Goal: Information Seeking & Learning: Learn about a topic

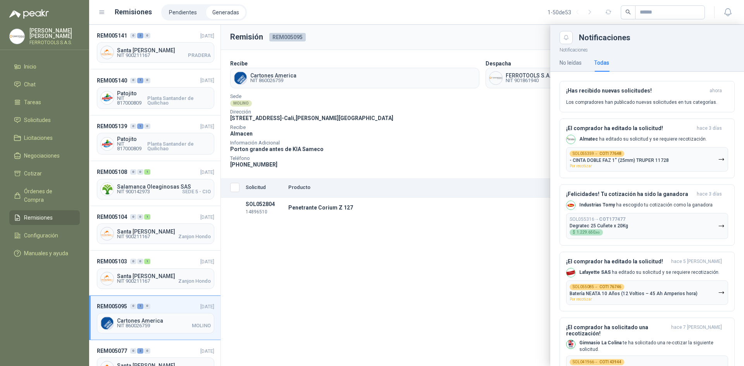
click at [437, 34] on div at bounding box center [416, 195] width 655 height 341
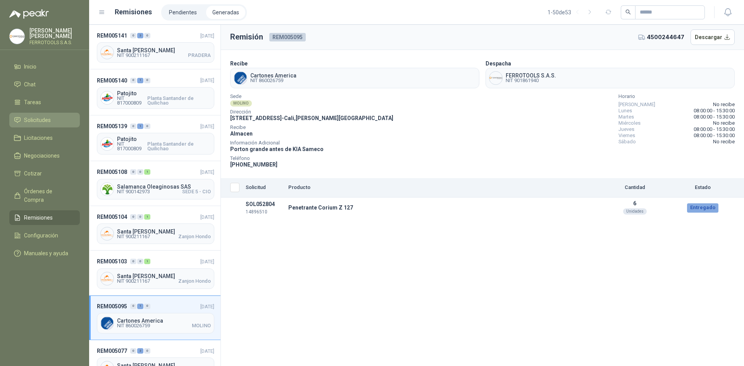
click at [39, 118] on span "Solicitudes" at bounding box center [37, 120] width 27 height 9
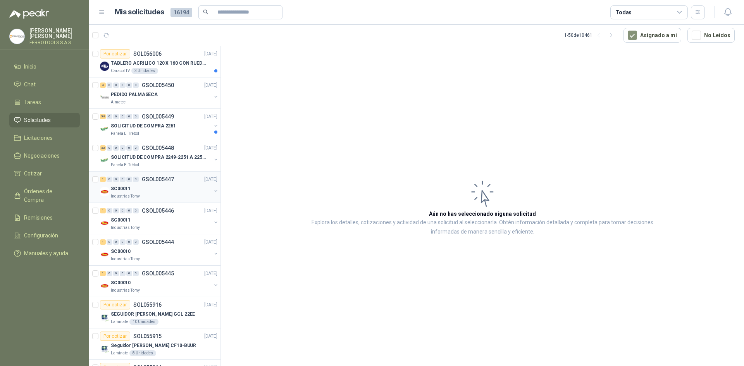
click at [183, 199] on div "Industrias Tomy" at bounding box center [161, 196] width 100 height 6
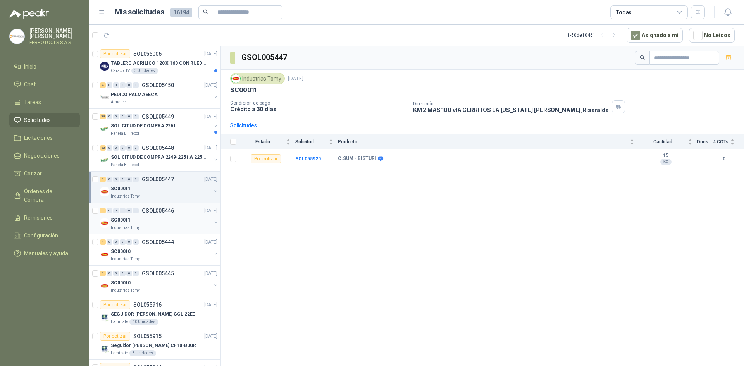
click at [163, 219] on div "SC00011" at bounding box center [161, 219] width 100 height 9
click at [172, 181] on p "GSOL005447" at bounding box center [158, 179] width 32 height 5
click at [172, 230] on div "Industrias Tomy" at bounding box center [161, 228] width 100 height 6
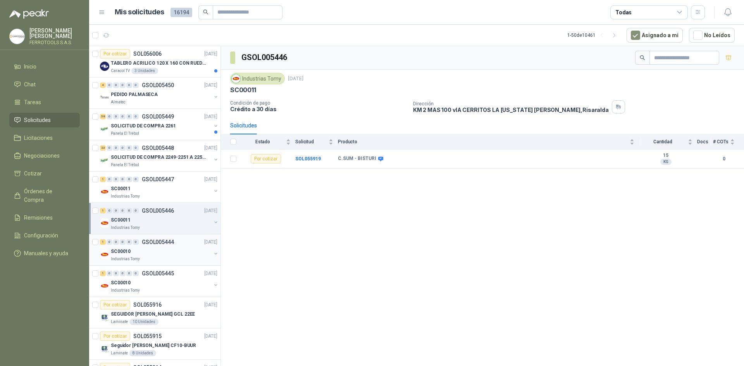
click at [169, 248] on div "SC00010" at bounding box center [161, 251] width 100 height 9
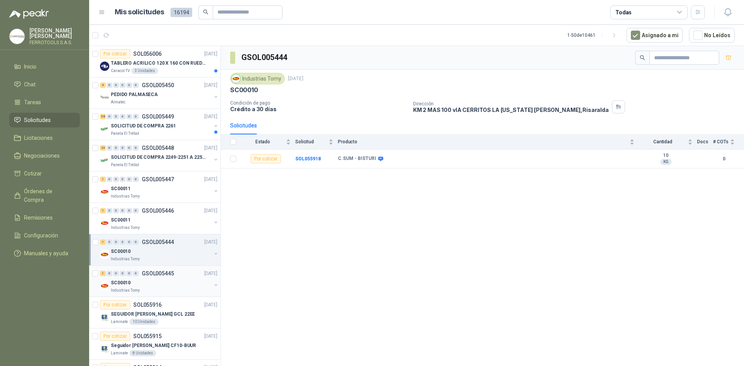
click at [169, 279] on div "SC00010" at bounding box center [161, 282] width 100 height 9
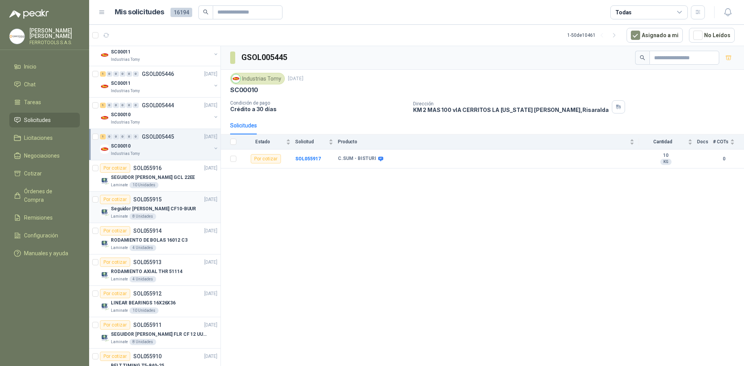
scroll to position [155, 0]
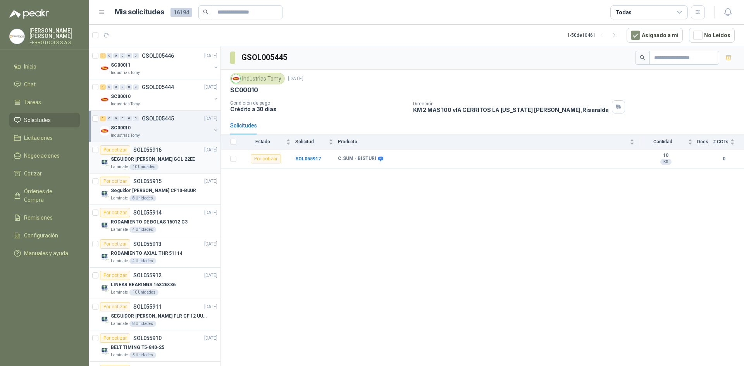
click at [175, 160] on div "SEGUIDOR DE LEVA GCL 22EE" at bounding box center [164, 159] width 107 height 9
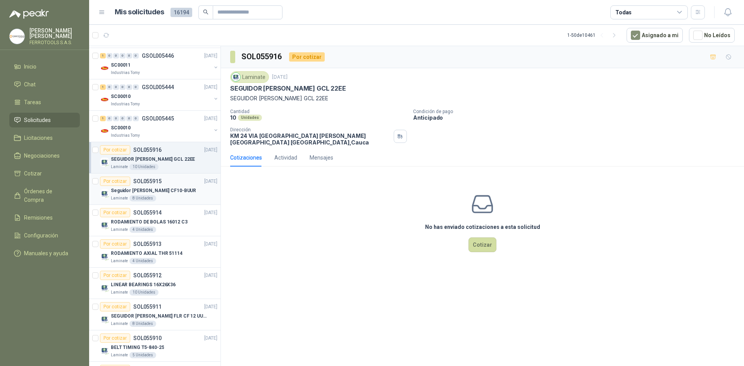
click at [174, 196] on div "Laminate 8 Unidades" at bounding box center [164, 198] width 107 height 6
click at [175, 217] on div "RODAMIENTO DE BOLAS 16012 C3" at bounding box center [164, 221] width 107 height 9
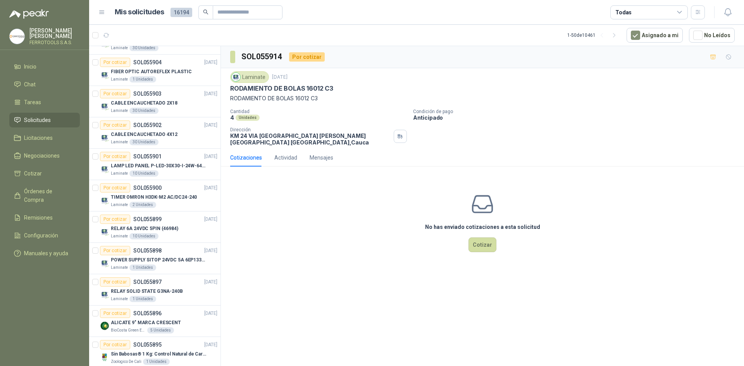
scroll to position [620, 0]
click at [165, 98] on div "CABLE ENCAUCHETADO 2X18" at bounding box center [164, 102] width 107 height 9
click at [171, 177] on article "Por cotizar SOL055901 15/09/25 LAMP LED PANEL P-LED-30X30-I-24W-6400K Laminate…" at bounding box center [154, 163] width 131 height 31
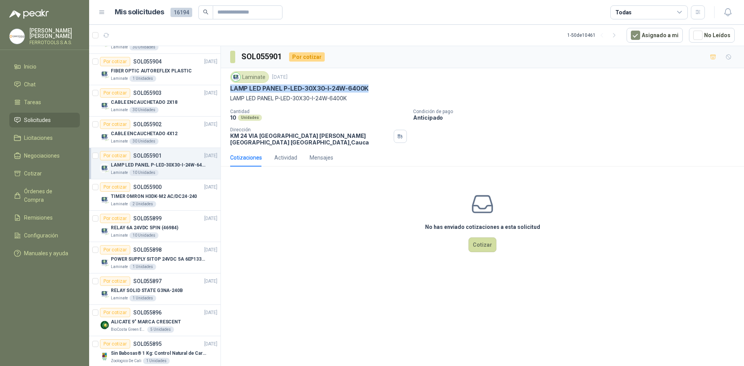
drag, startPoint x: 232, startPoint y: 88, endPoint x: 385, endPoint y: 88, distance: 153.4
click at [385, 88] on div "LAMP LED PANEL P-LED-30X30-I-24W-6400K" at bounding box center [482, 88] width 504 height 8
copy p "LAMP LED PANEL P-LED-30X30-I-24W-6400K"
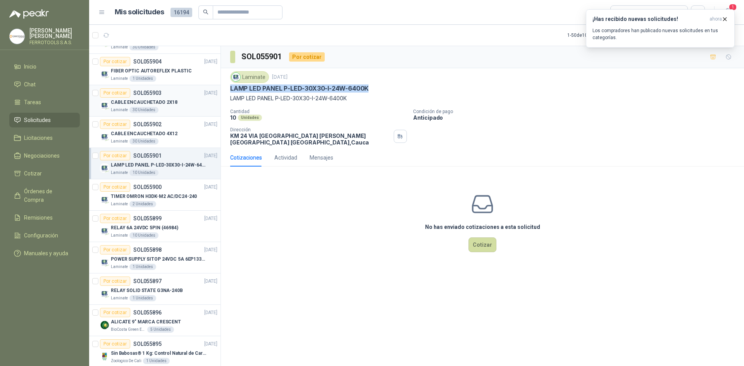
click at [185, 103] on div "CABLE ENCAUCHETADO 2X18" at bounding box center [164, 102] width 107 height 9
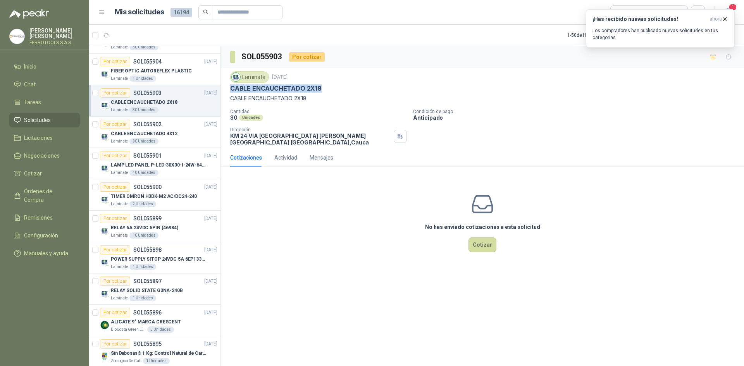
drag, startPoint x: 299, startPoint y: 91, endPoint x: 229, endPoint y: 92, distance: 70.1
click at [229, 92] on div "Laminate 15 sept, 2025 CABLE ENCAUCHETADO 2X18 CABLE ENCAUCHETADO 2X18 Cantid…" at bounding box center [482, 108] width 523 height 81
copy p "CABLE ENCAUCHETADO 2X18"
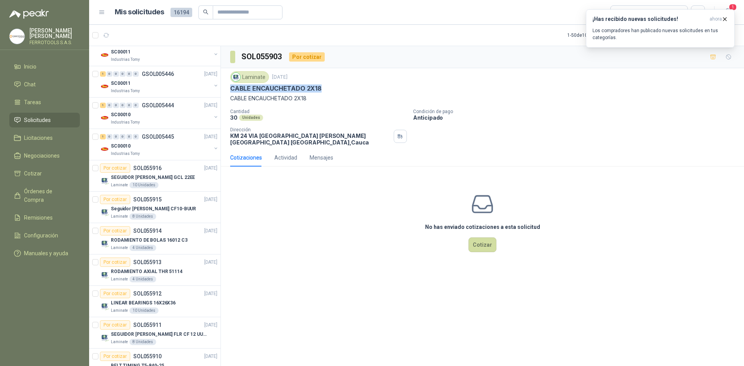
scroll to position [155, 0]
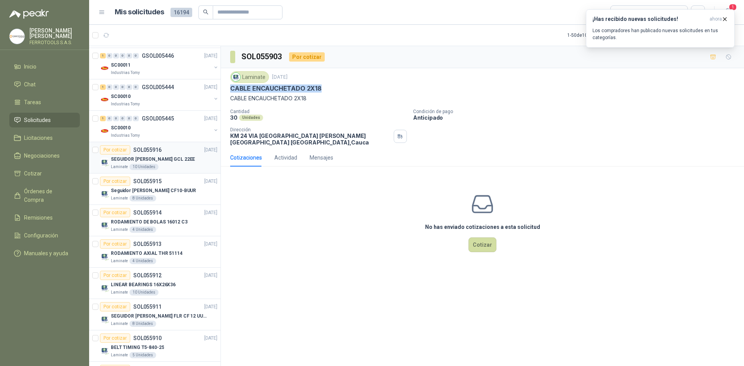
click at [176, 162] on div "SEGUIDOR DE LEVA GCL 22EE" at bounding box center [164, 159] width 107 height 9
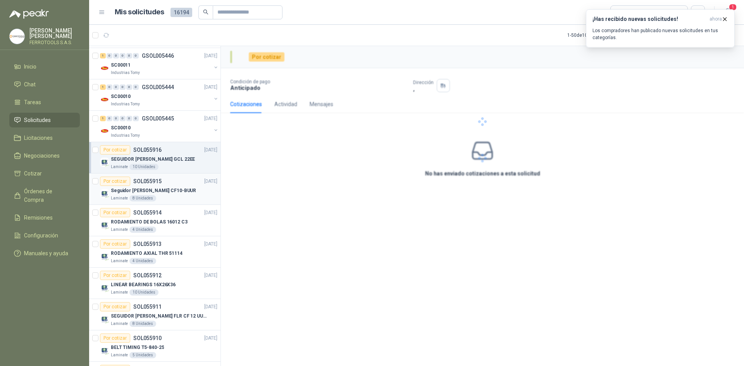
click at [180, 198] on div "Laminate 8 Unidades" at bounding box center [164, 198] width 107 height 6
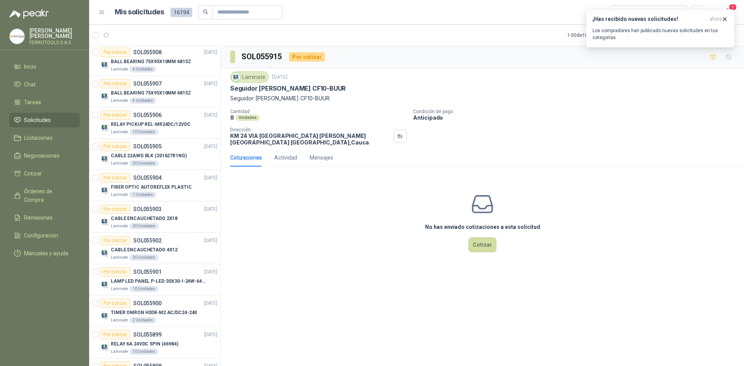
scroll to position [542, 0]
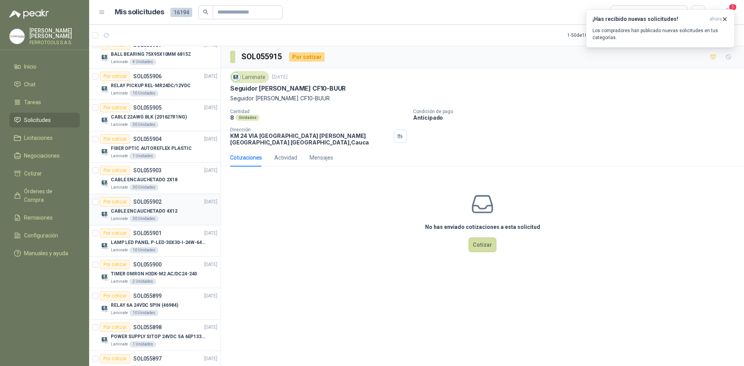
click at [181, 207] on div "CABLE ENCAUCHETADO 4X12" at bounding box center [164, 210] width 107 height 9
drag, startPoint x: 325, startPoint y: 86, endPoint x: 229, endPoint y: 89, distance: 95.7
click at [229, 89] on div "Laminate 15 sept, 2025 CABLE ENCAUCHETADO 4X12 CABLE ENCAUCHETADO 4X12 Cantid…" at bounding box center [482, 108] width 523 height 81
copy p "CABLE ENCAUCHETADO 4X12"
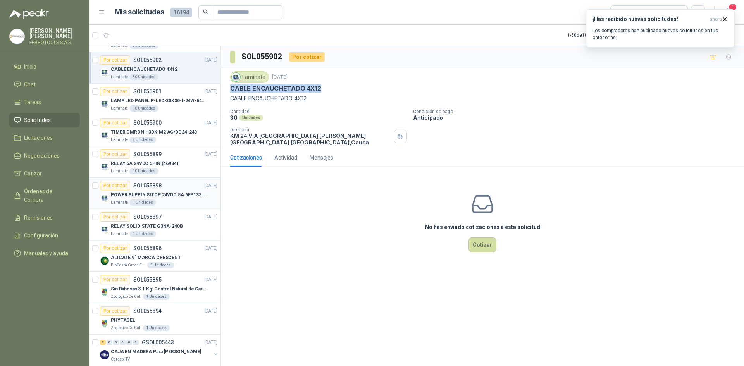
scroll to position [697, 0]
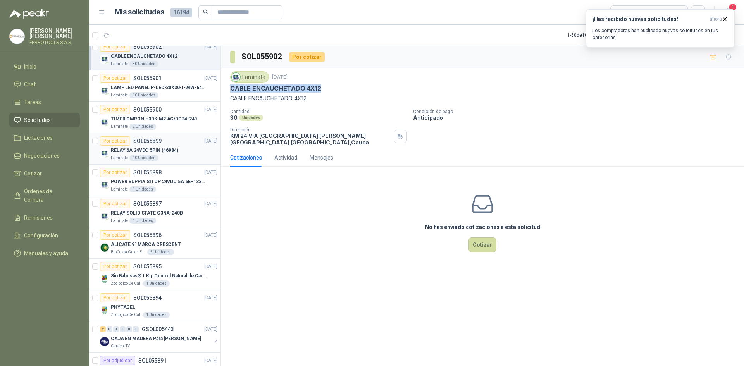
click at [178, 150] on div "RELAY 6A 24VDC 5PIN (46984)" at bounding box center [164, 150] width 107 height 9
drag, startPoint x: 282, startPoint y: 87, endPoint x: 232, endPoint y: 89, distance: 50.4
click at [232, 89] on div "RELAY 6A 24VDC 5PIN (46984)" at bounding box center [482, 88] width 504 height 8
copy p "RELAY 6A 24VDC 5PIN (46984)"
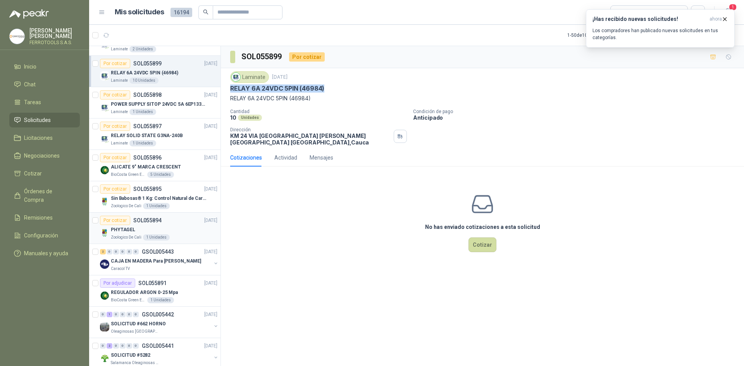
scroll to position [814, 0]
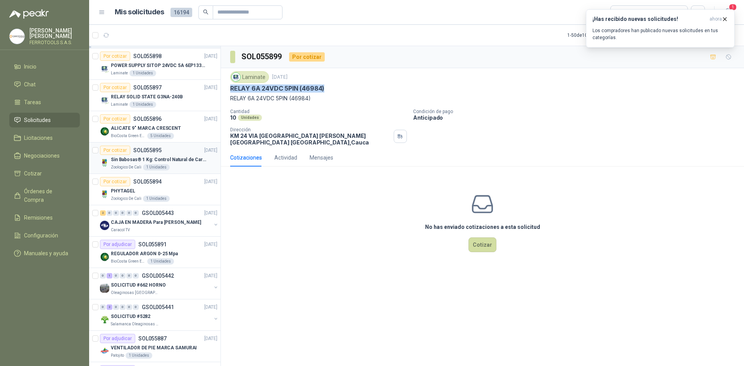
click at [188, 163] on p "Sin Babosas® 1 Kg: Control Natural de Caracoles y Babosas" at bounding box center [159, 159] width 96 height 7
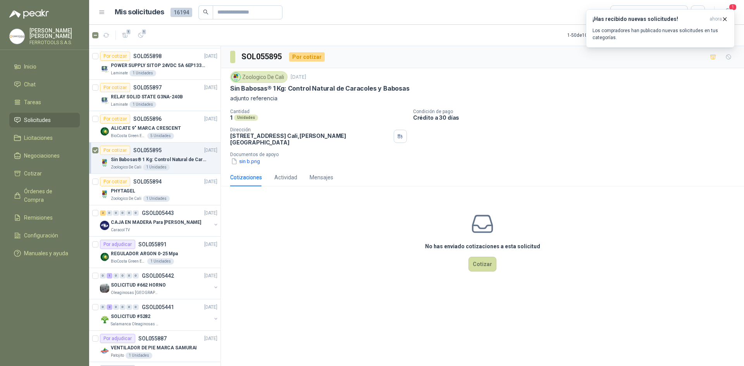
click at [147, 31] on article "1 1 1 - 50 de 10461 Asignado a mi No Leídos" at bounding box center [416, 35] width 655 height 21
click at [141, 34] on icon "button" at bounding box center [141, 35] width 7 height 7
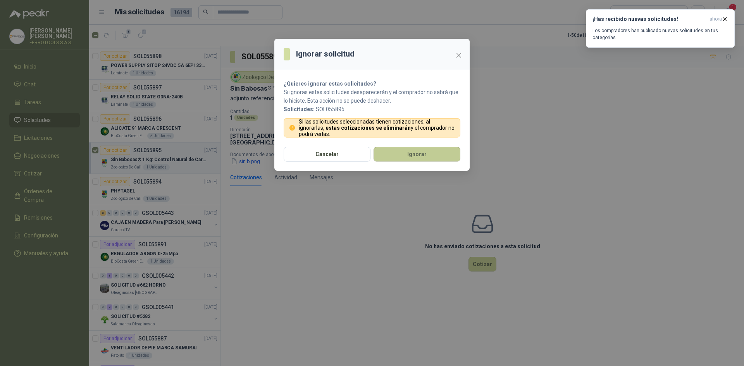
click at [446, 159] on button "Ignorar" at bounding box center [416, 154] width 87 height 15
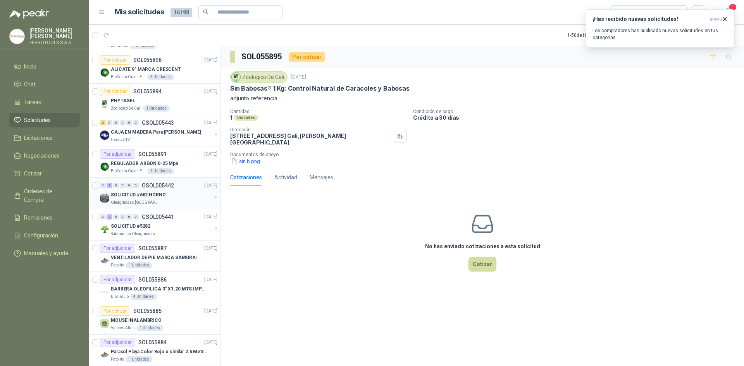
scroll to position [1048, 0]
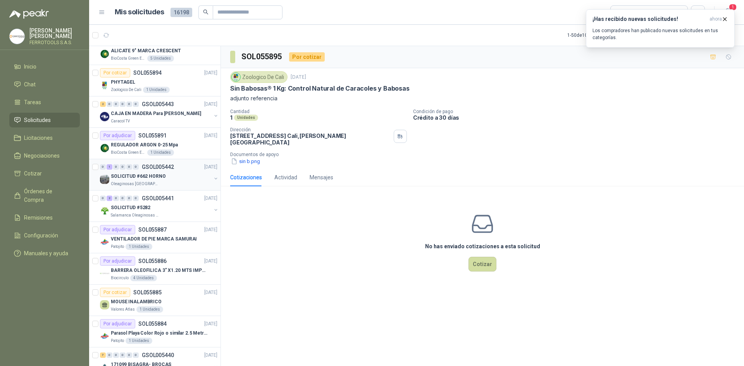
click at [186, 176] on div "SOLICITUD #662 HORNO" at bounding box center [161, 176] width 100 height 9
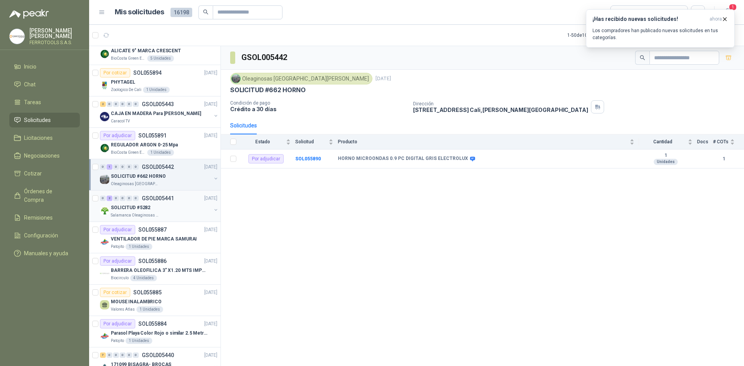
click at [188, 218] on div "Salamanca Oleaginosas SAS" at bounding box center [161, 215] width 100 height 6
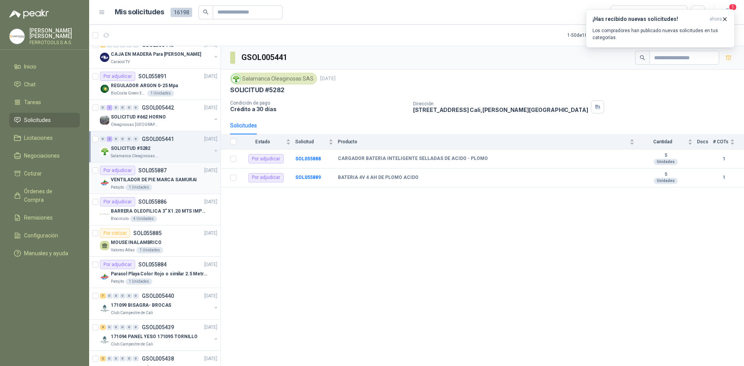
scroll to position [1125, 0]
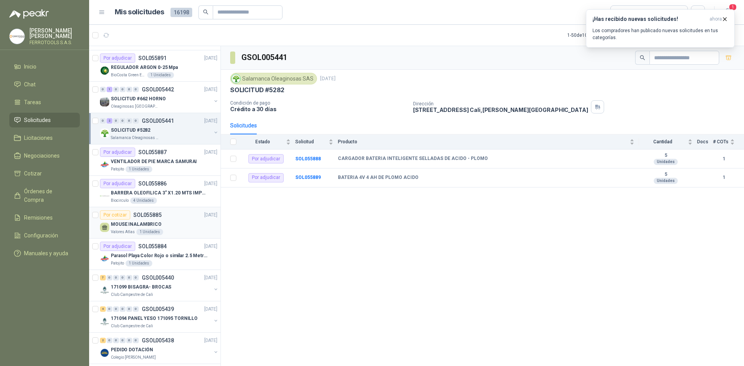
click at [190, 231] on div "Valores Atlas 1 Unidades" at bounding box center [164, 232] width 107 height 6
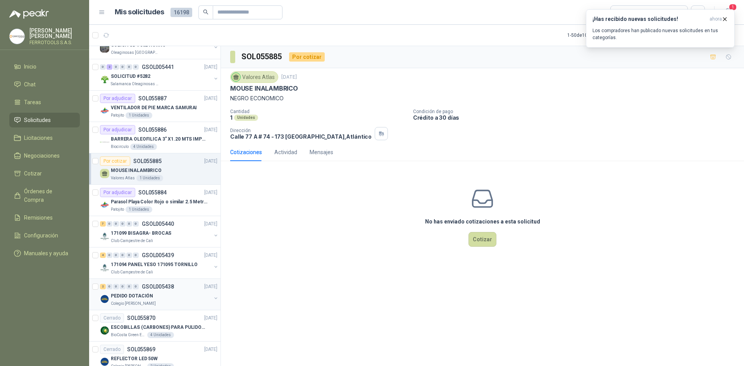
scroll to position [1203, 0]
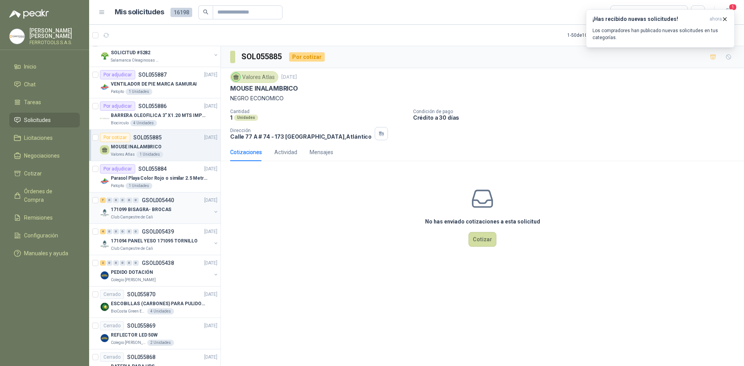
click at [181, 212] on div "171099 BISAGRA- BROCAS" at bounding box center [161, 209] width 100 height 9
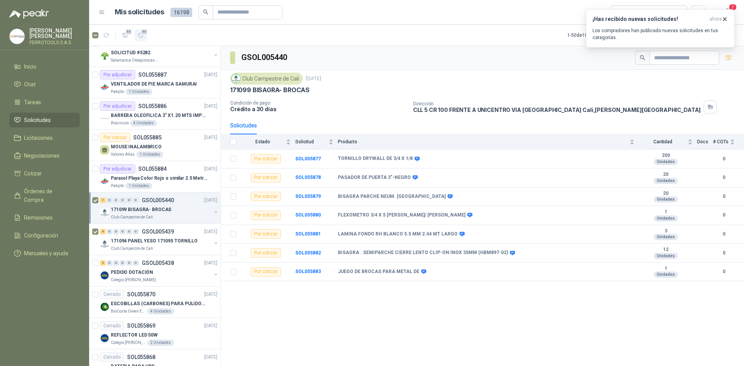
click at [141, 40] on button "11" at bounding box center [140, 35] width 12 height 12
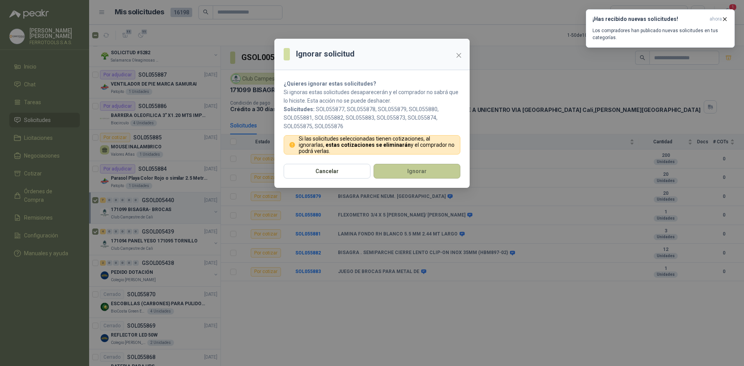
click at [428, 169] on button "Ignorar" at bounding box center [416, 171] width 87 height 15
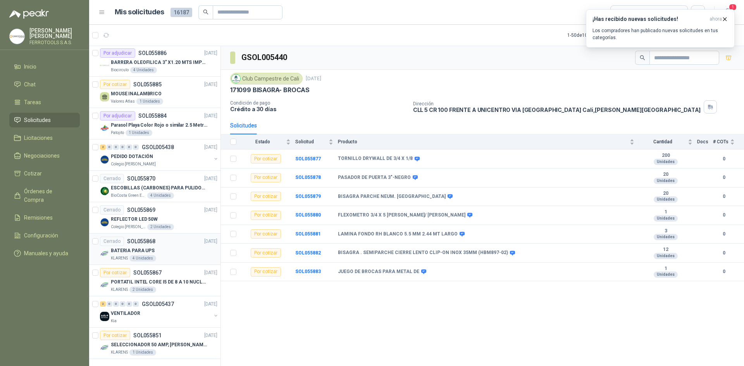
scroll to position [1263, 0]
click at [181, 308] on div "VENTILADOR" at bounding box center [161, 312] width 100 height 9
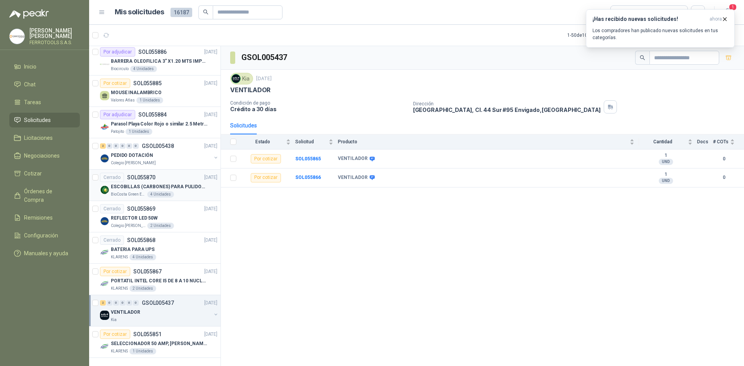
scroll to position [1225, 0]
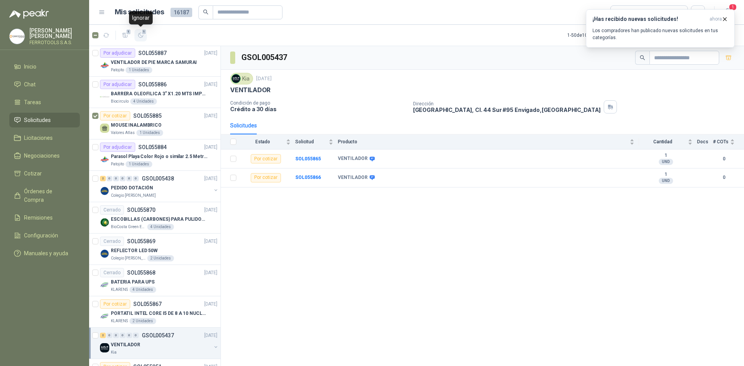
click at [139, 37] on icon "button" at bounding box center [140, 35] width 5 height 5
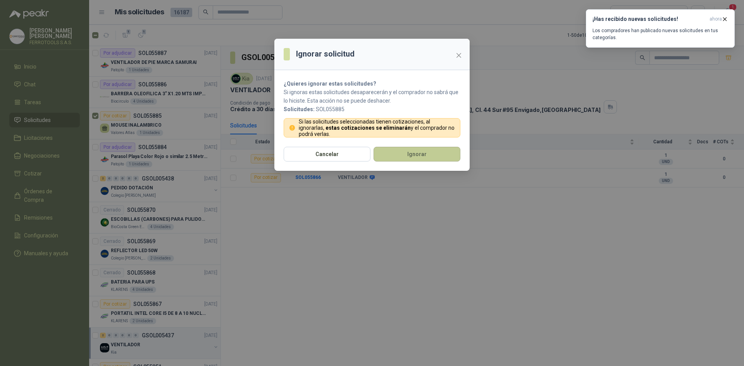
click at [405, 153] on button "Ignorar" at bounding box center [416, 154] width 87 height 15
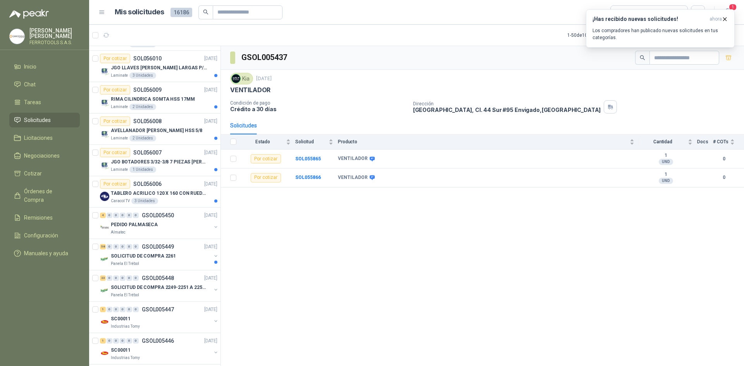
scroll to position [0, 0]
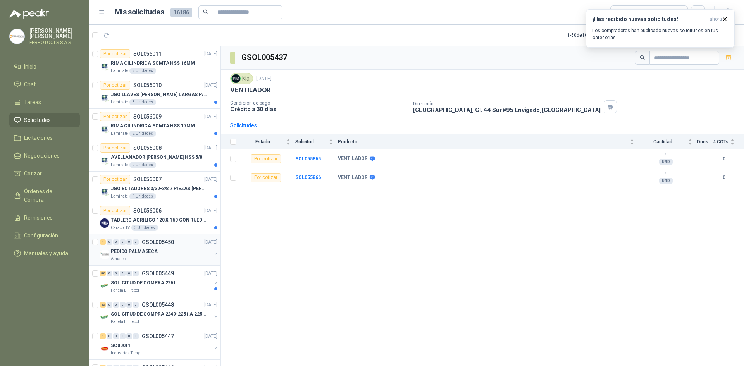
click at [175, 253] on div "PEDIDO PALMASECA" at bounding box center [161, 251] width 100 height 9
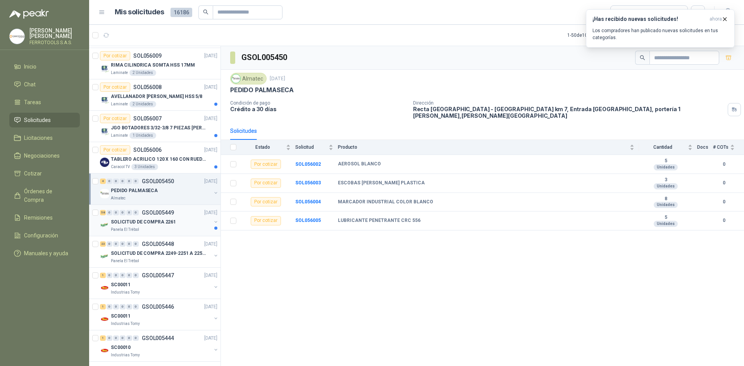
scroll to position [77, 0]
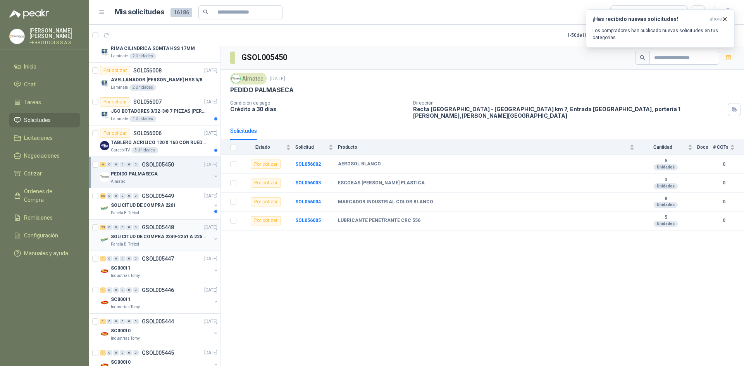
click at [165, 247] on div "Panela El Trébol" at bounding box center [161, 244] width 100 height 6
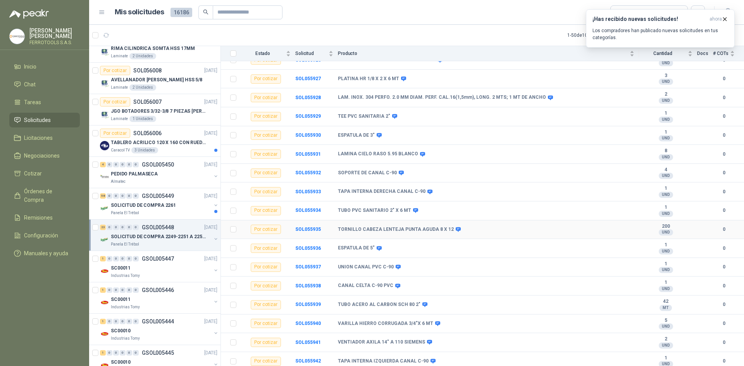
scroll to position [214, 0]
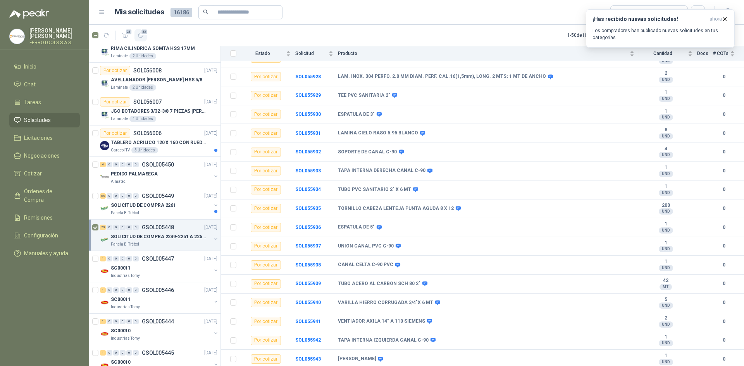
click at [143, 36] on icon "button" at bounding box center [140, 35] width 5 height 5
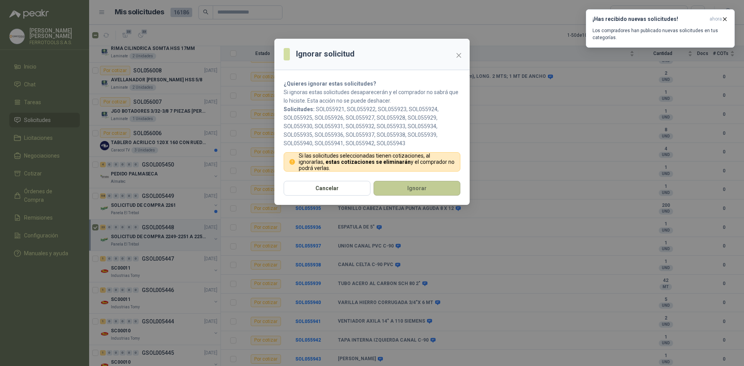
click at [447, 191] on button "Ignorar" at bounding box center [416, 188] width 87 height 15
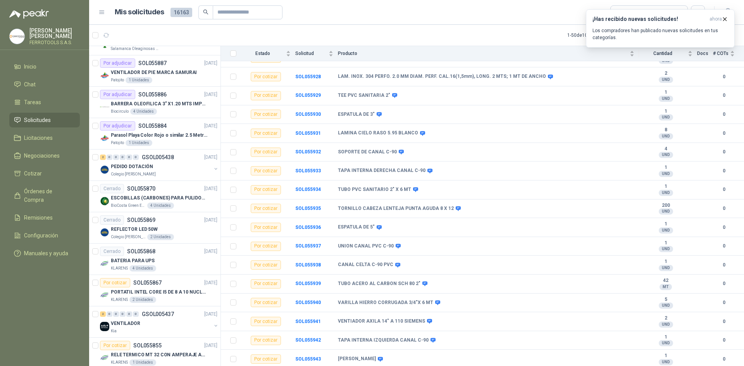
scroll to position [1257, 0]
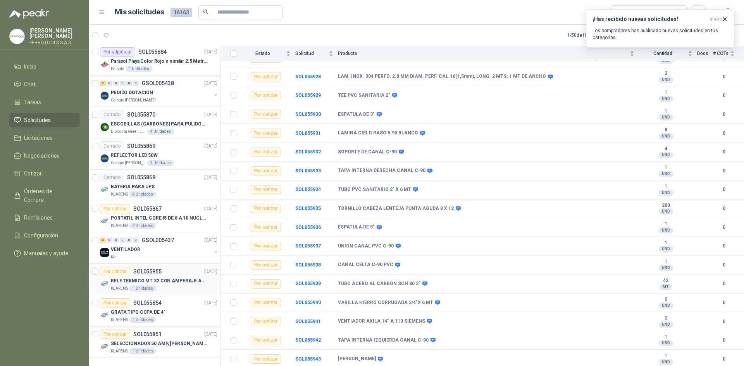
click at [166, 282] on p "RELE TERMICO MT 32 CON AMPERAJE ADJUSTABLE ENTRE 16A - 22A, MARCA LS" at bounding box center [159, 280] width 96 height 7
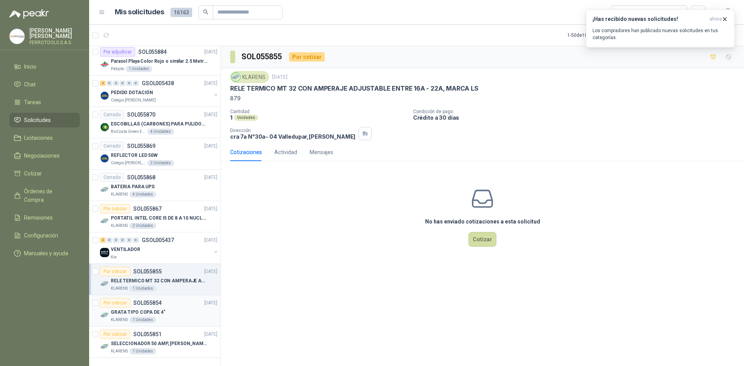
click at [94, 299] on div at bounding box center [95, 310] width 6 height 25
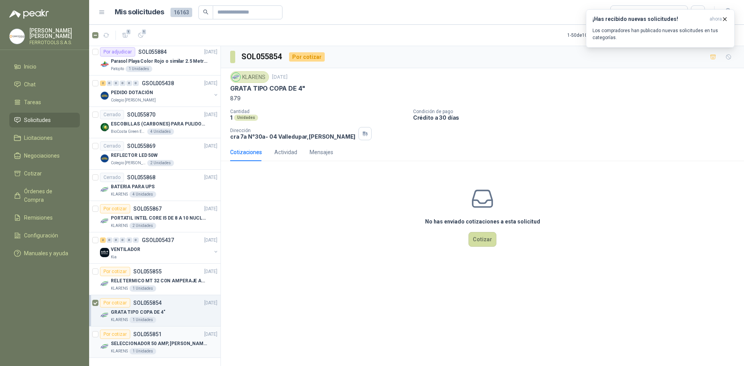
click at [92, 335] on article "Por cotizar SOL055851 12/09/25 SELECCIONADOR 50 AMP, SCHNEIDER ELECTRIC, NSC100…" at bounding box center [154, 342] width 131 height 31
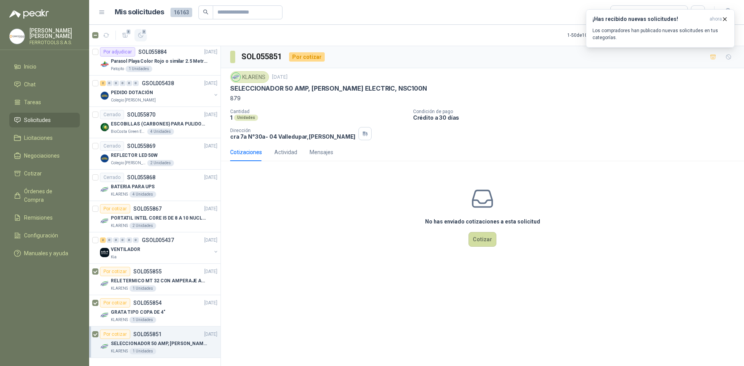
click at [144, 36] on icon "button" at bounding box center [141, 35] width 7 height 7
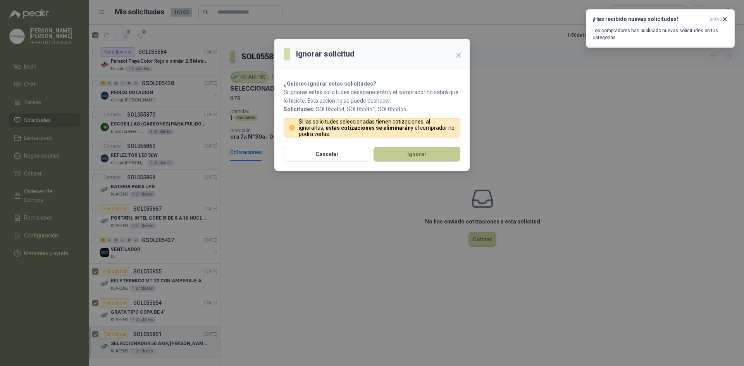
click at [401, 156] on button "Ignorar" at bounding box center [416, 154] width 87 height 15
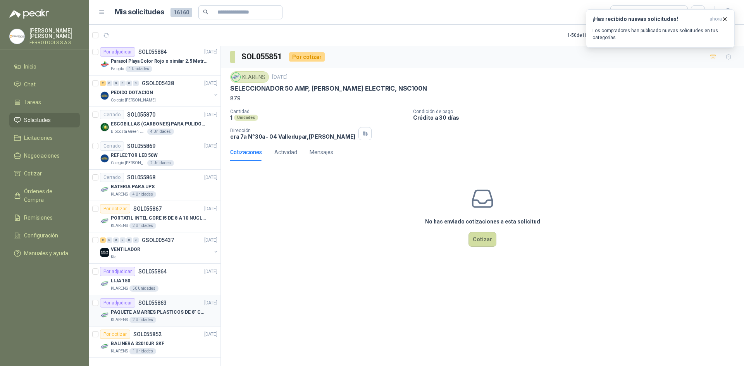
click at [180, 318] on div "KLARENS 2 Unidades" at bounding box center [164, 320] width 107 height 6
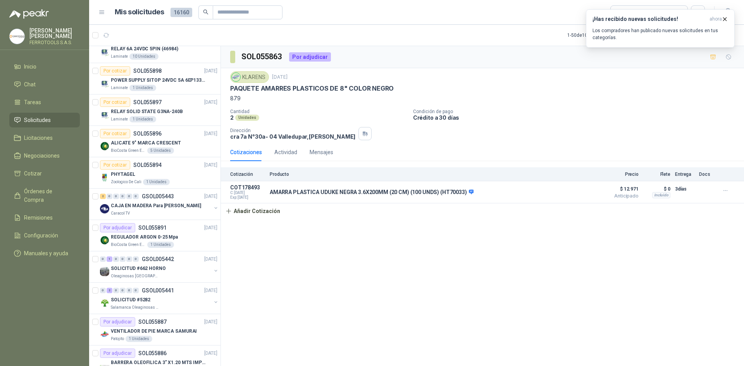
scroll to position [909, 0]
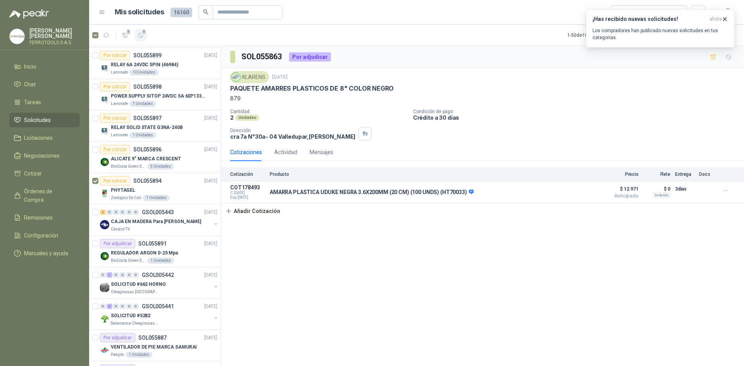
click at [146, 36] on button "1" at bounding box center [140, 35] width 12 height 12
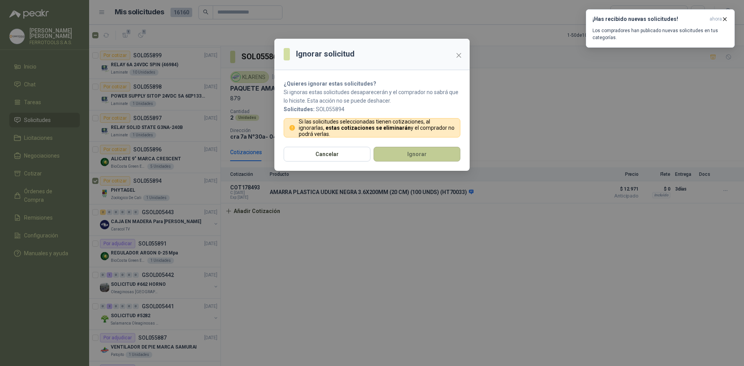
click at [434, 160] on button "Ignorar" at bounding box center [416, 154] width 87 height 15
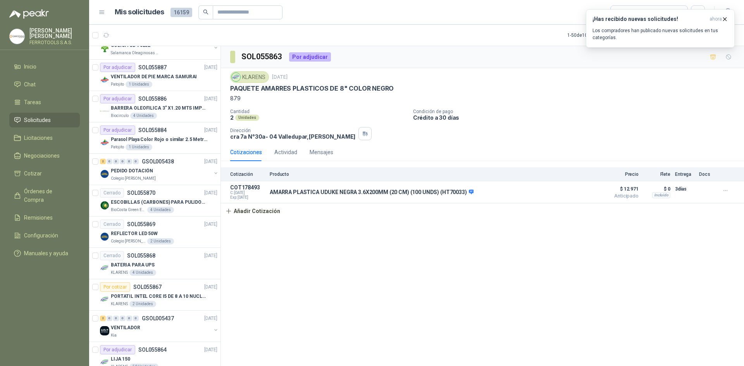
scroll to position [1257, 0]
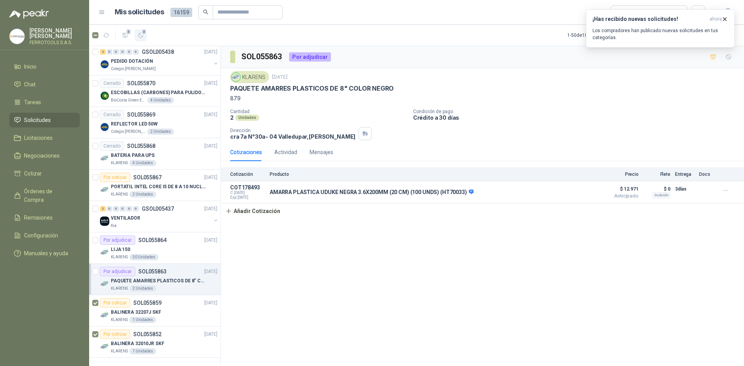
click at [145, 39] on button "2" at bounding box center [140, 35] width 12 height 12
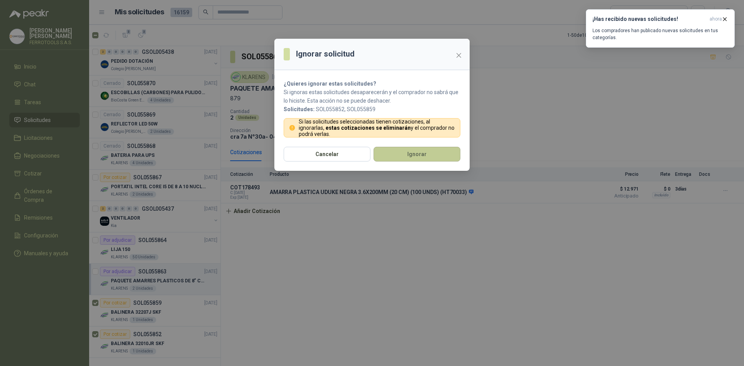
click at [439, 160] on button "Ignorar" at bounding box center [416, 154] width 87 height 15
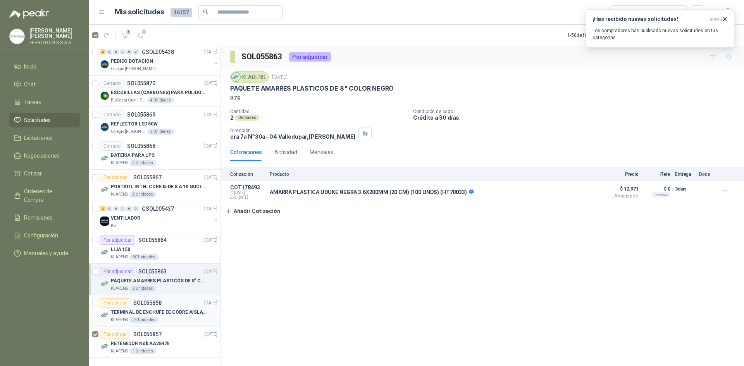
click at [95, 306] on div at bounding box center [95, 310] width 6 height 25
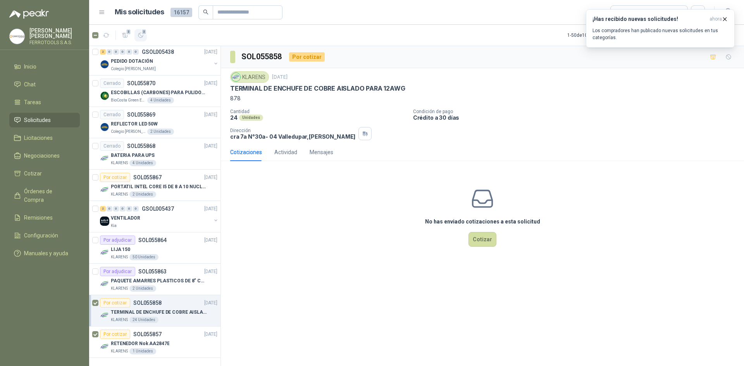
drag, startPoint x: 150, startPoint y: 34, endPoint x: 142, endPoint y: 38, distance: 8.1
click at [147, 35] on article "2 2 1 - 50 de 10455 Asignado a mi No Leídos" at bounding box center [416, 35] width 655 height 21
click at [142, 38] on icon "button" at bounding box center [141, 35] width 7 height 7
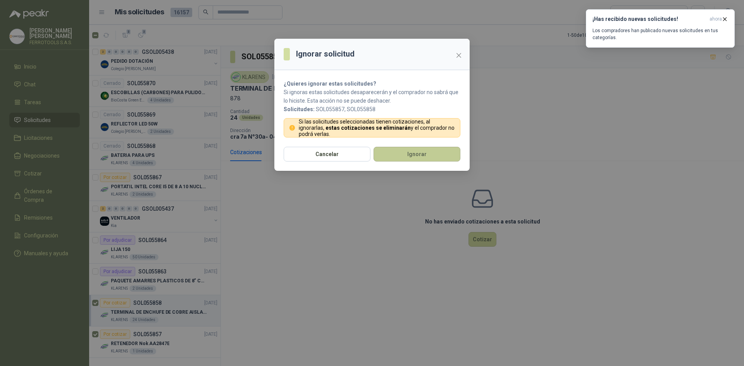
click at [421, 154] on button "Ignorar" at bounding box center [416, 154] width 87 height 15
